Goal: Task Accomplishment & Management: Manage account settings

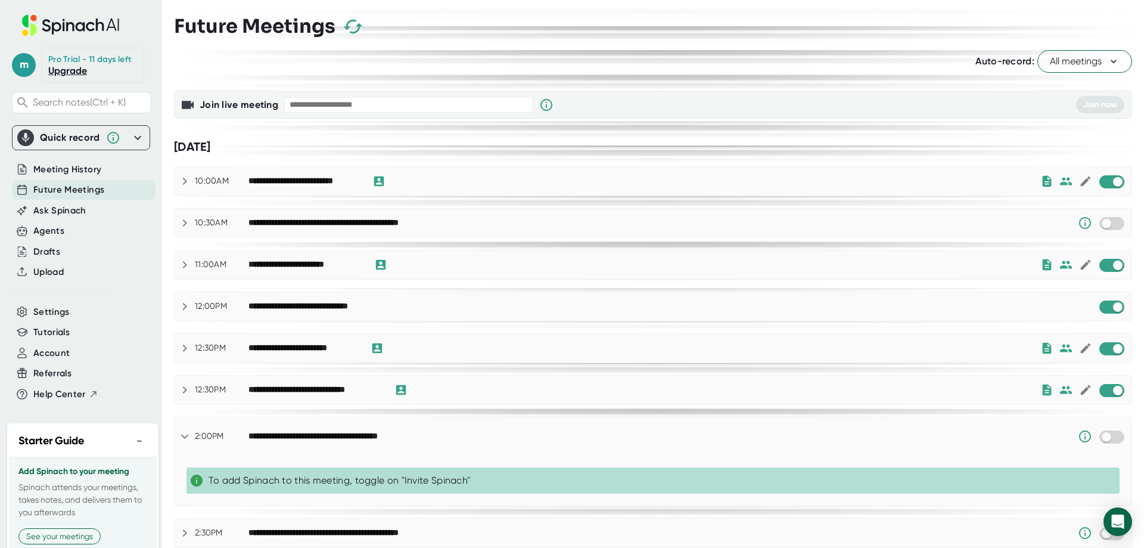
click at [46, 188] on span "Future Meetings" at bounding box center [68, 190] width 71 height 14
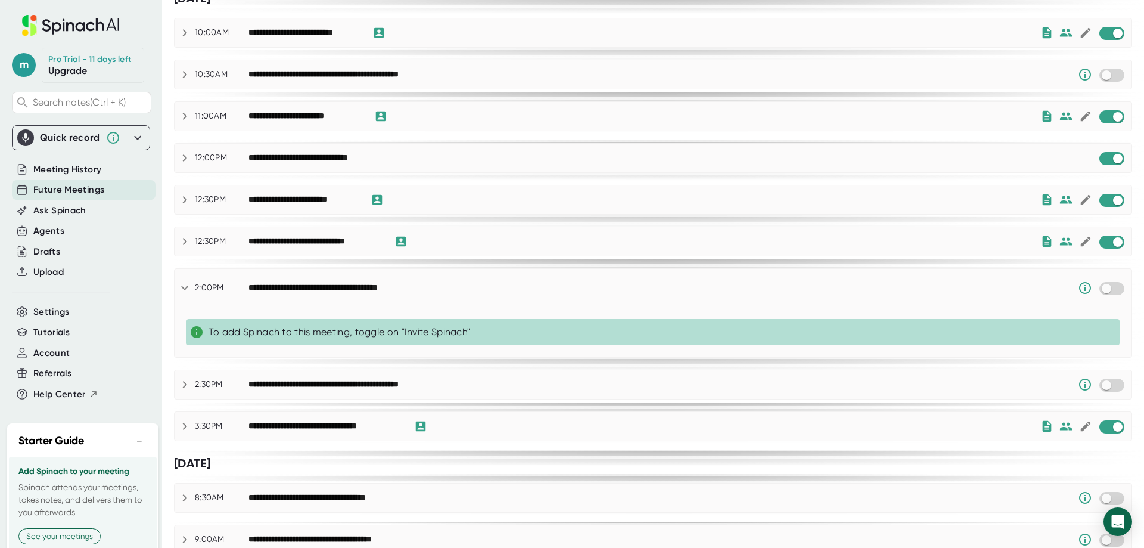
scroll to position [119, 0]
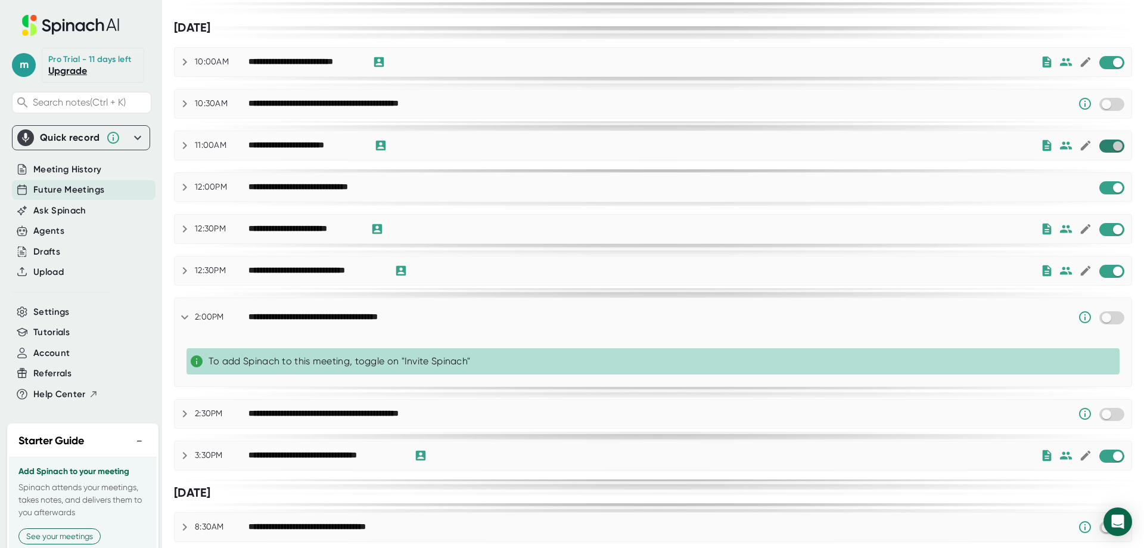
click at [1101, 148] on input "checkbox" at bounding box center [1118, 146] width 34 height 11
checkbox input "true"
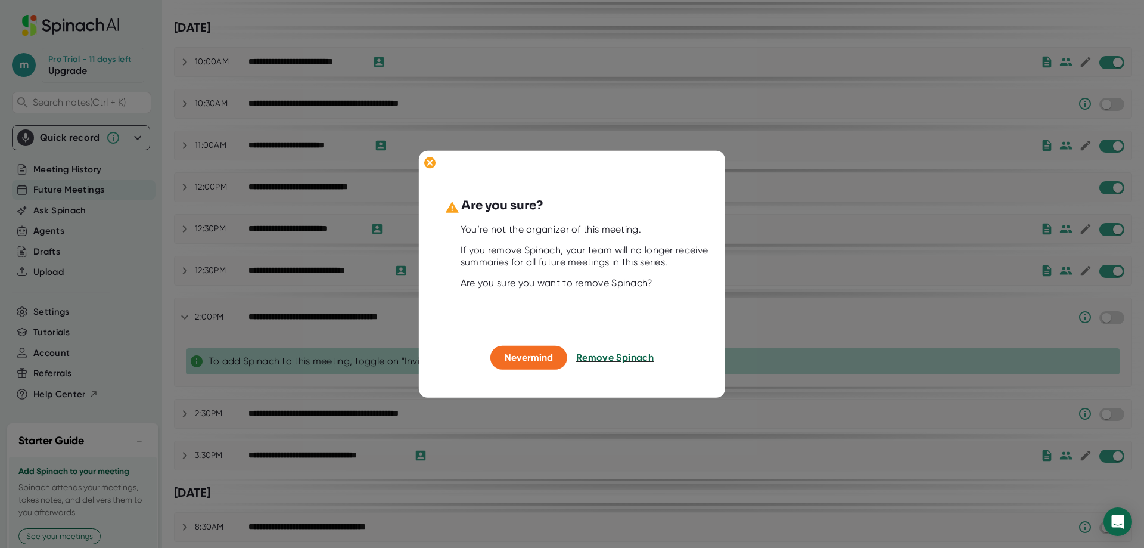
click at [618, 354] on span "Remove Spinach" at bounding box center [614, 357] width 77 height 11
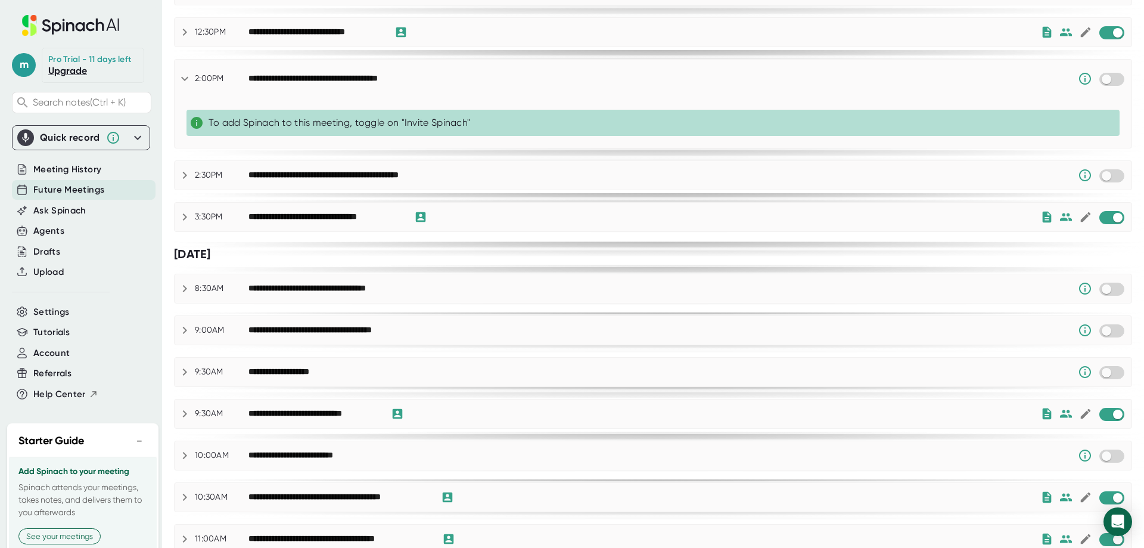
scroll to position [0, 0]
